Goal: Find specific page/section: Find specific page/section

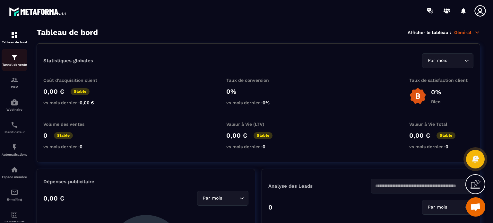
click at [9, 62] on div "Tunnel de vente" at bounding box center [15, 60] width 26 height 13
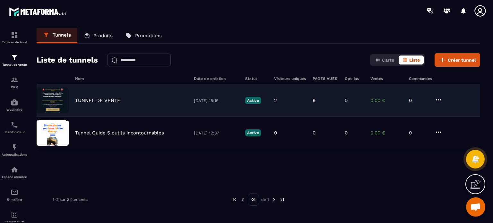
click at [99, 100] on p "TUNNEL DE VENTE" at bounding box center [97, 101] width 45 height 6
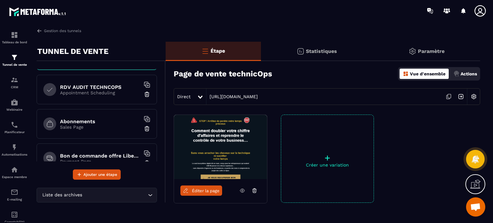
scroll to position [44, 0]
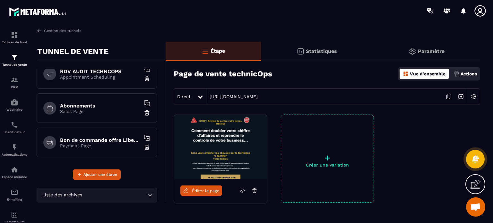
click at [90, 128] on div "Bon de commande offre LiberTech Payment Page" at bounding box center [97, 143] width 120 height 30
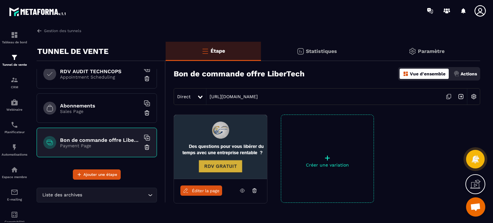
click at [208, 188] on span "Éditer la page" at bounding box center [206, 190] width 28 height 5
